Goal: Task Accomplishment & Management: Use online tool/utility

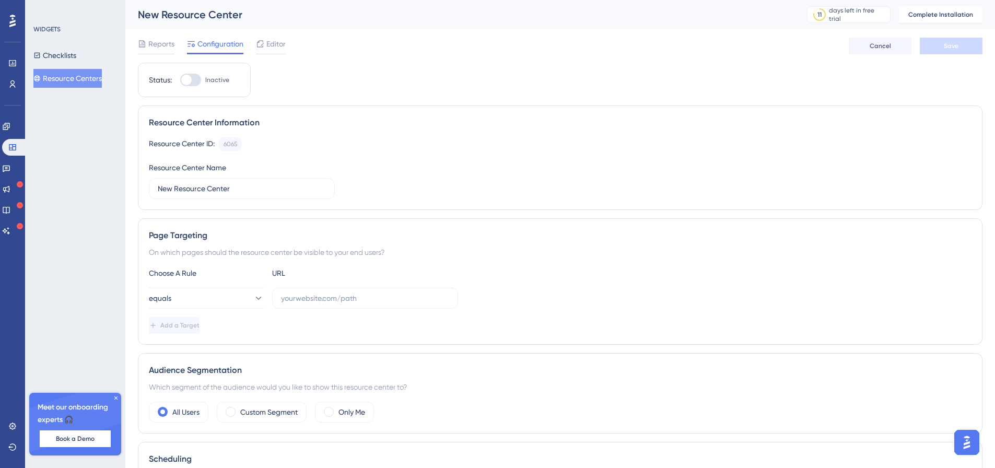
click at [84, 83] on button "Resource Centers" at bounding box center [67, 78] width 68 height 19
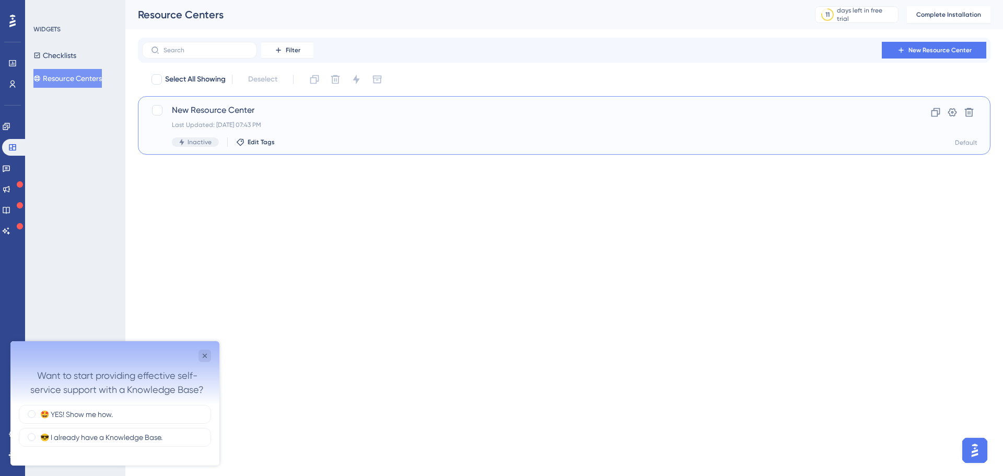
click at [222, 131] on div "New Resource Center Last Updated: [DATE] 07:43 PM Inactive Edit Tags" at bounding box center [522, 125] width 701 height 43
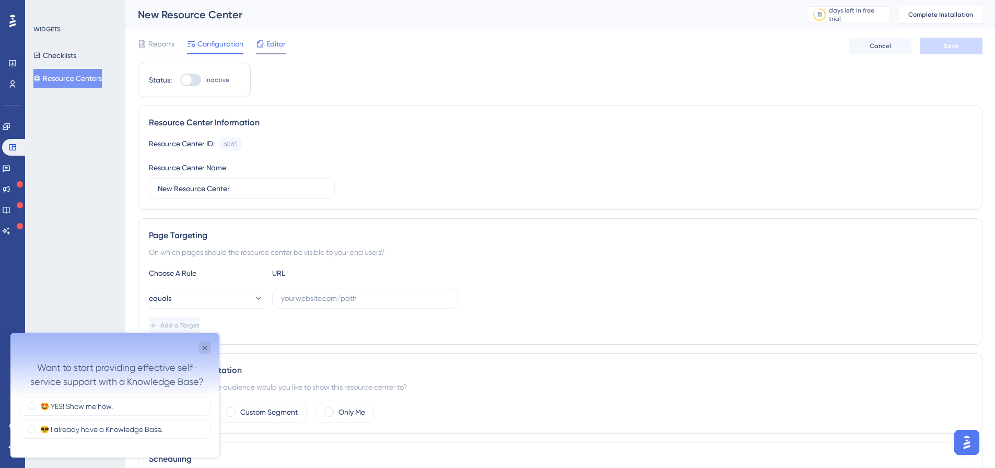
click at [265, 41] on div "Editor" at bounding box center [271, 44] width 30 height 13
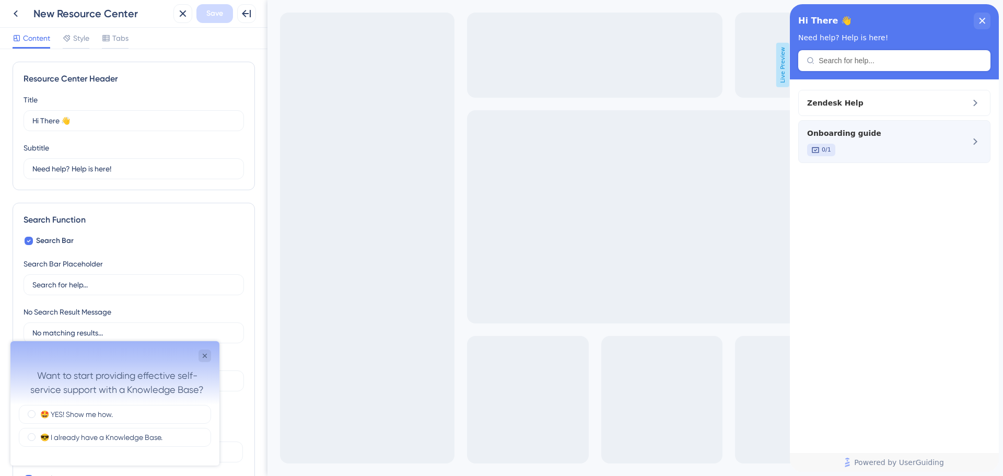
click at [873, 138] on span "Onboarding guide" at bounding box center [876, 133] width 139 height 13
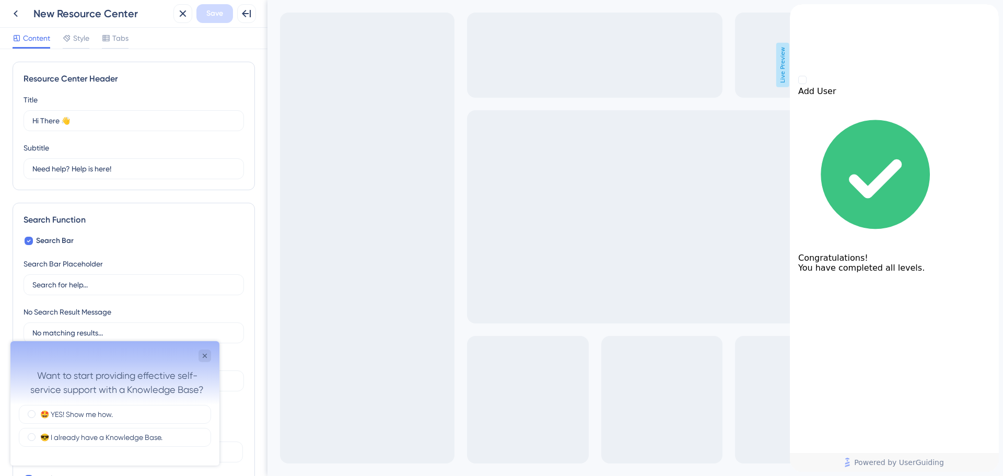
click at [811, 15] on div "back to header" at bounding box center [894, 9] width 209 height 10
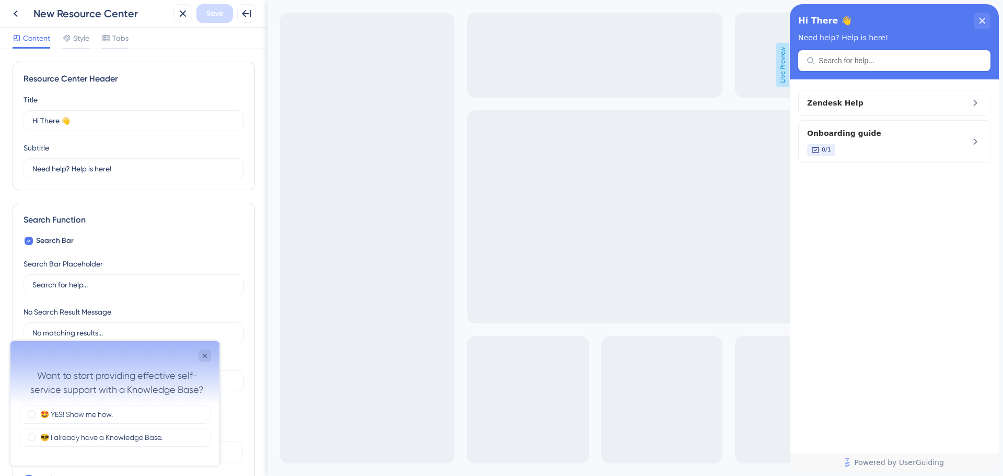
click at [859, 68] on div "Resource Center Header" at bounding box center [894, 60] width 192 height 21
click at [862, 65] on div "Resource Center Header" at bounding box center [894, 60] width 192 height 21
click at [866, 61] on div "Hi There 👋 Need help? Help is here!" at bounding box center [894, 41] width 209 height 75
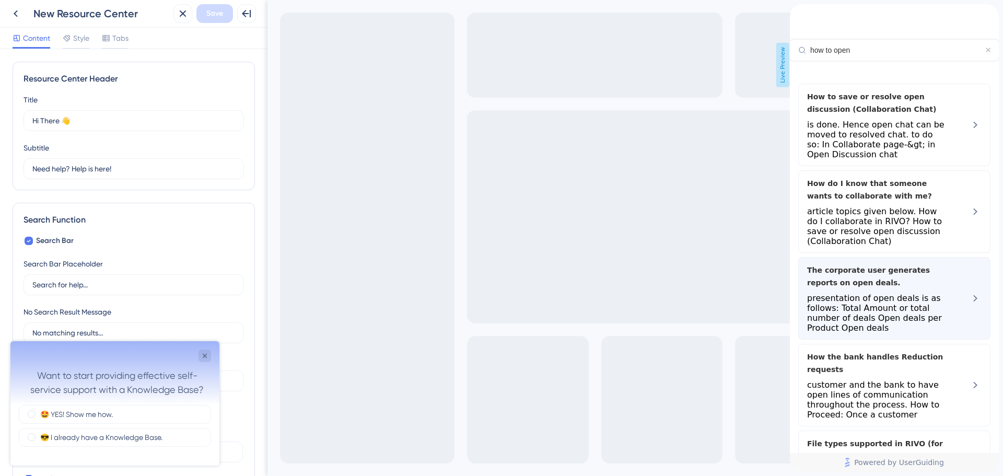
type input "how to open"
click at [849, 293] on span "presentation of open deals is as follows: Total Amount or total number of deals…" at bounding box center [876, 313] width 139 height 40
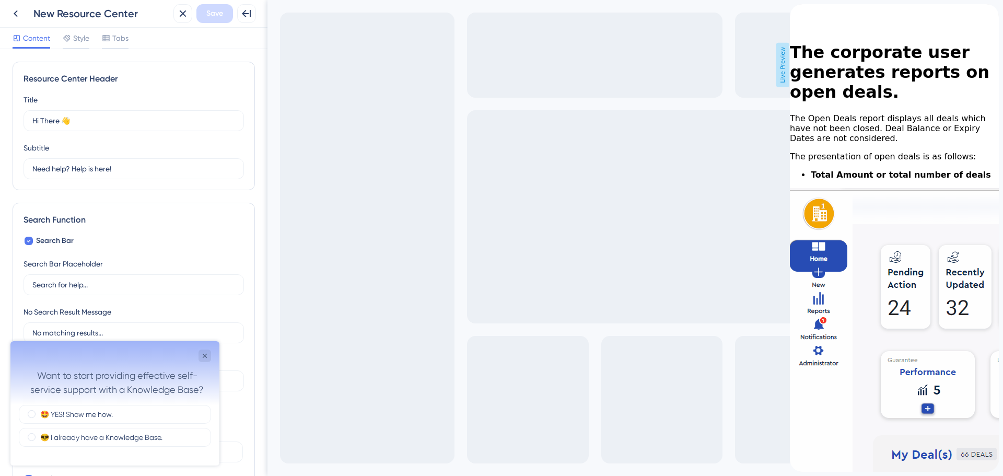
click at [385, 169] on div "Exit Full Screen Live Preview" at bounding box center [634, 238] width 735 height 476
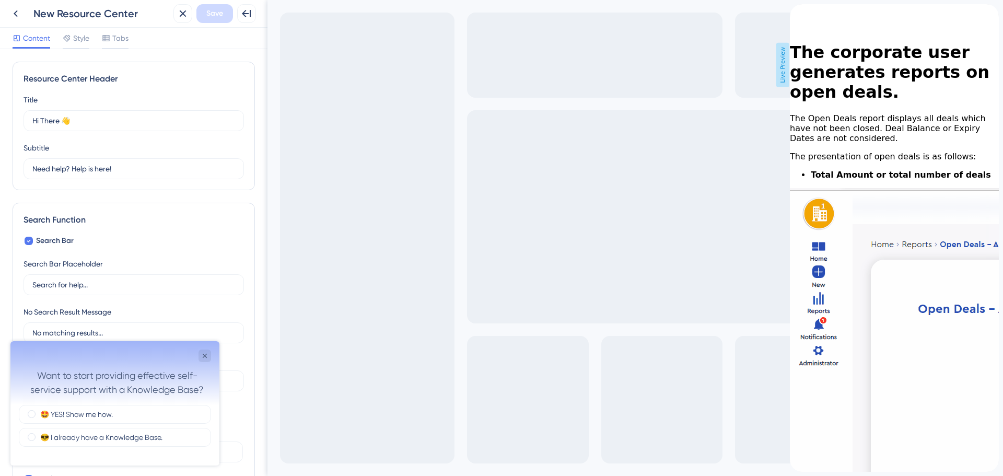
click at [806, 21] on div "close resource center" at bounding box center [798, 23] width 17 height 17
